Goal: Information Seeking & Learning: Learn about a topic

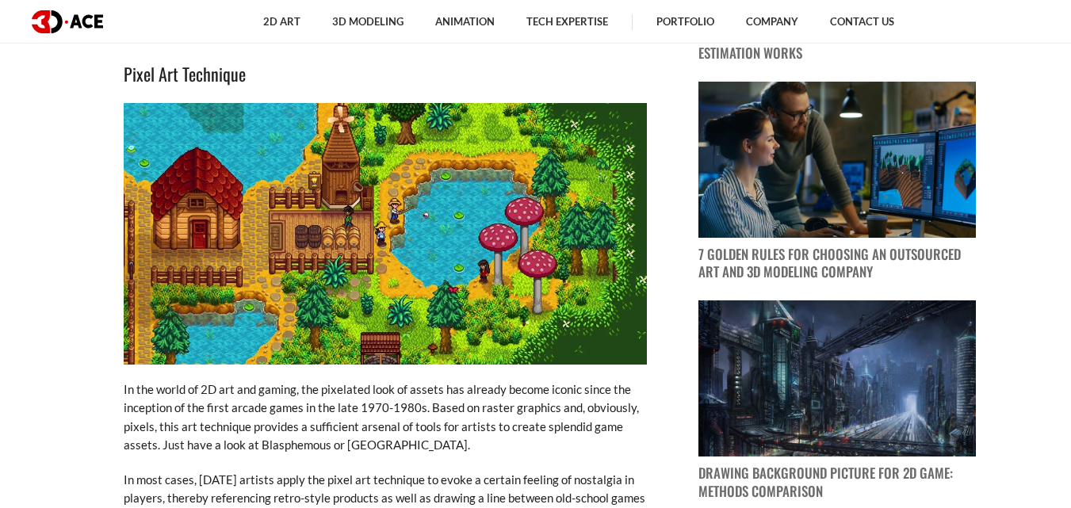
scroll to position [1109, 0]
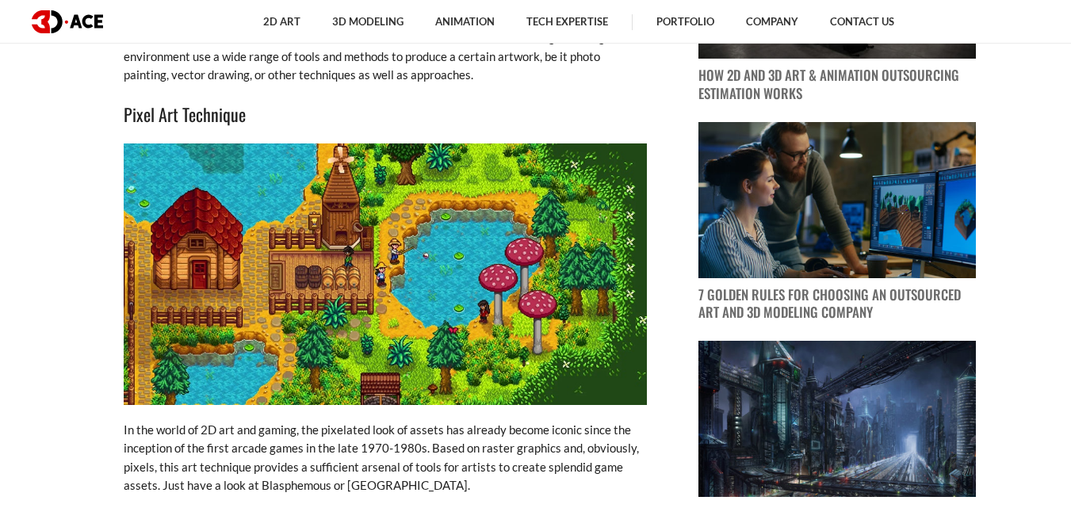
click at [221, 189] on img at bounding box center [385, 273] width 523 height 261
click at [223, 190] on img at bounding box center [385, 273] width 523 height 261
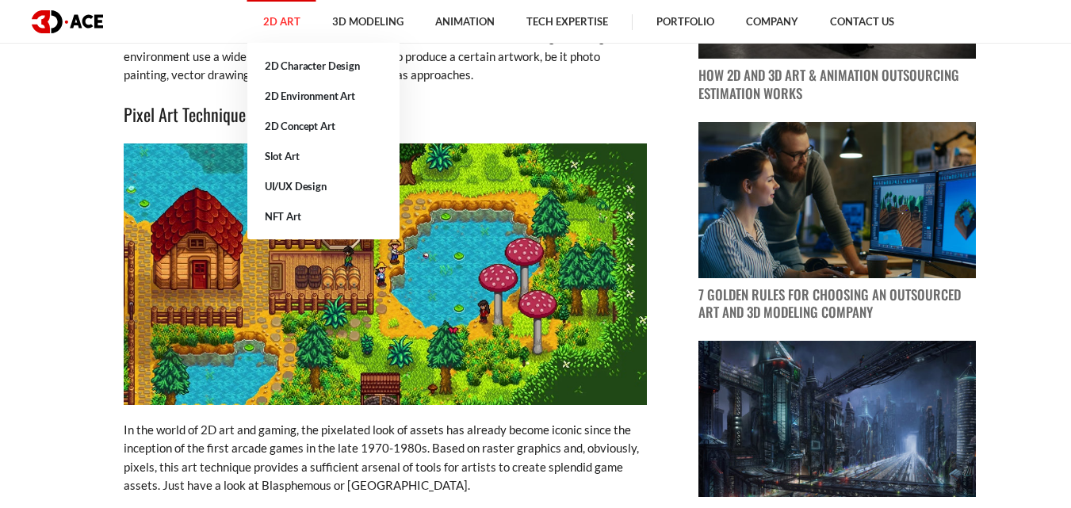
click at [301, 21] on link "2D Art" at bounding box center [281, 22] width 69 height 44
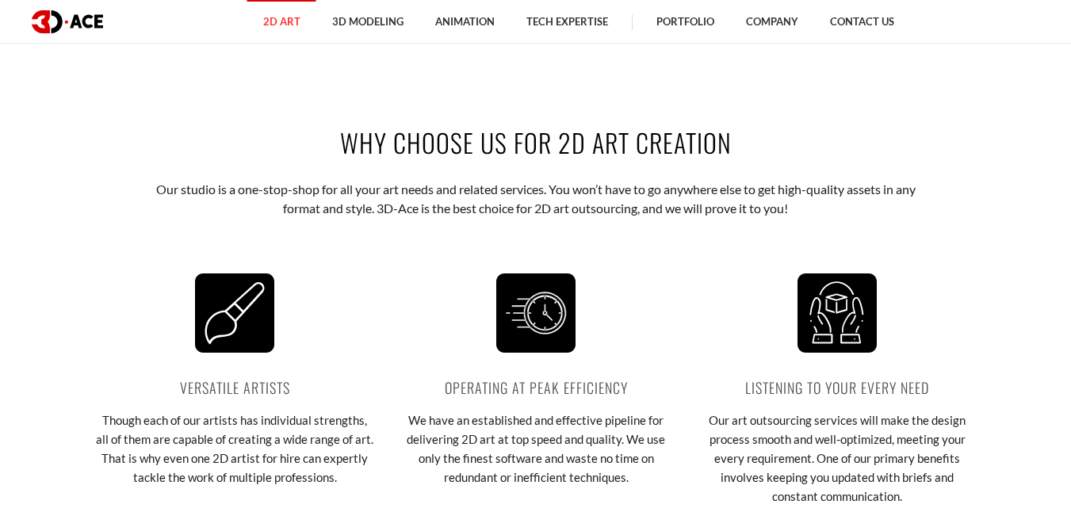
scroll to position [1823, 0]
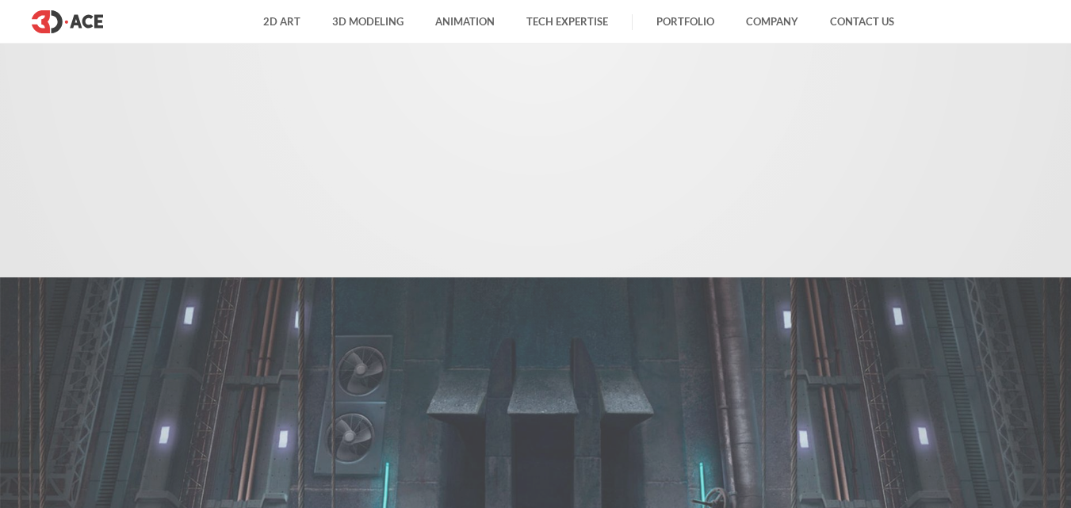
scroll to position [1109, 0]
